Goal: Obtain resource: Obtain resource

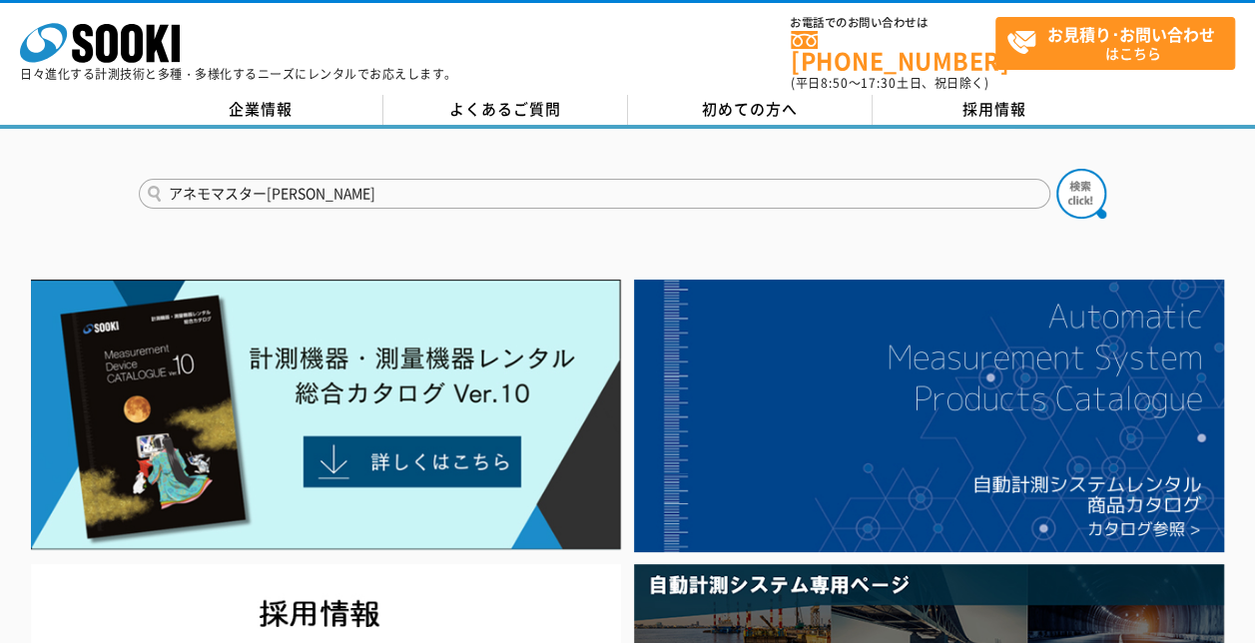
type input "アネモマスターライト"
click at [1056, 169] on button at bounding box center [1081, 194] width 50 height 50
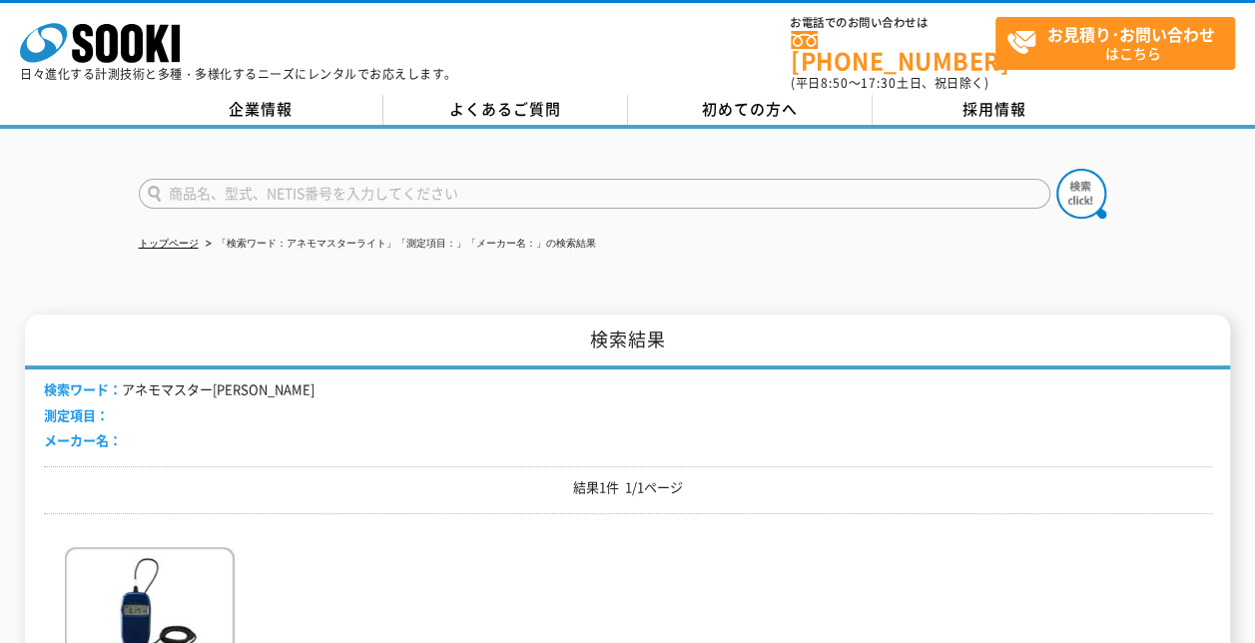
scroll to position [299, 0]
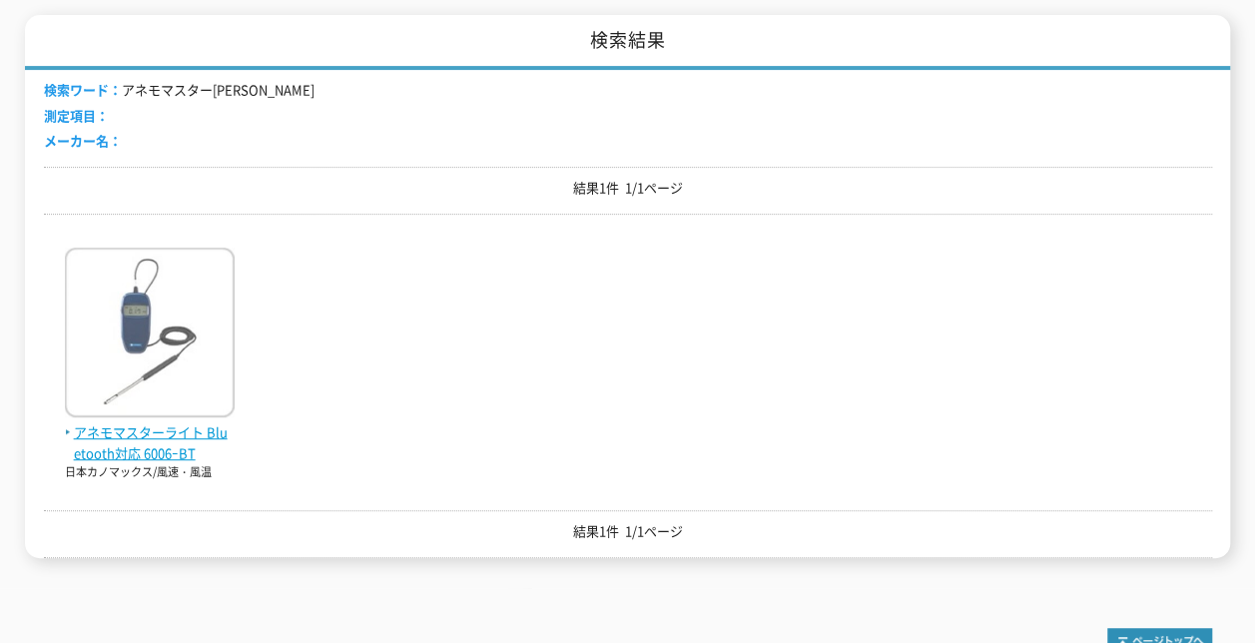
click at [212, 427] on span "アネモマスターライト Bluetooth対応 6006ｰBT" at bounding box center [150, 443] width 170 height 42
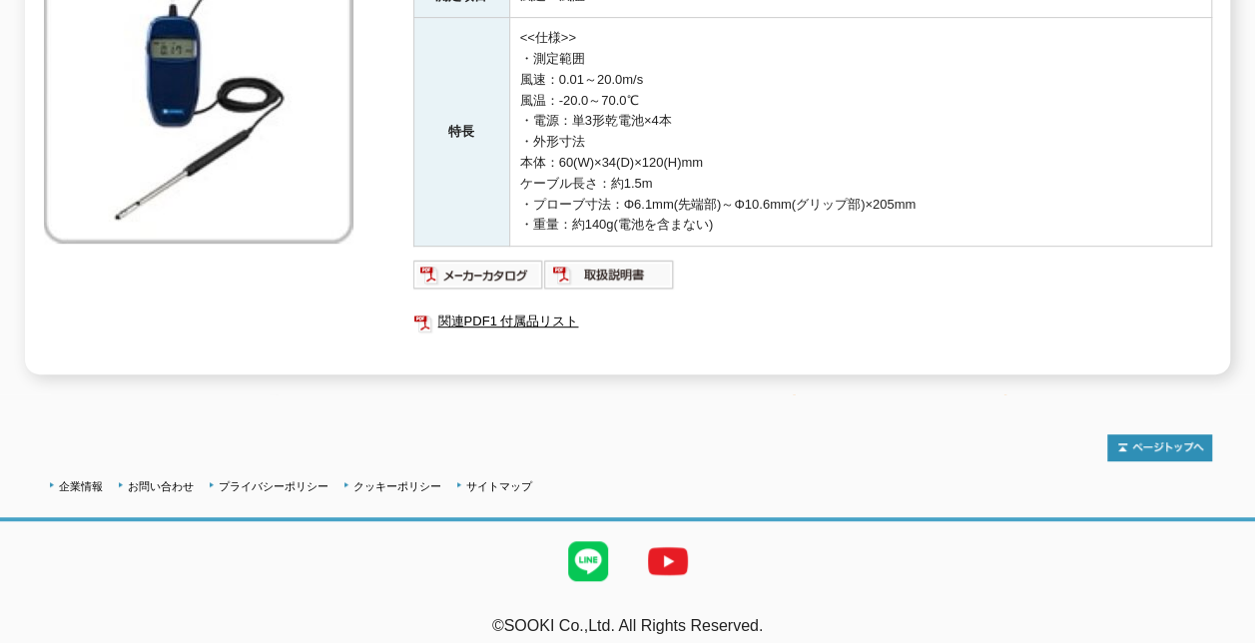
scroll to position [337, 0]
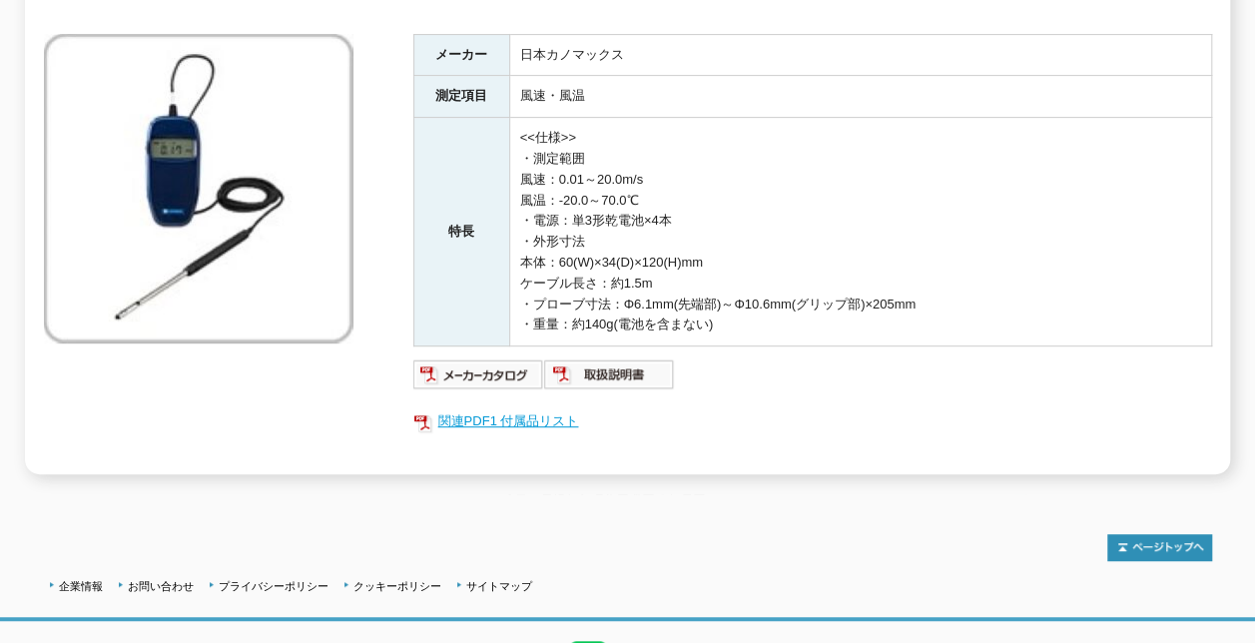
click at [519, 408] on link "関連PDF1 付属品リスト" at bounding box center [812, 421] width 798 height 26
